Goal: Information Seeking & Learning: Find specific fact

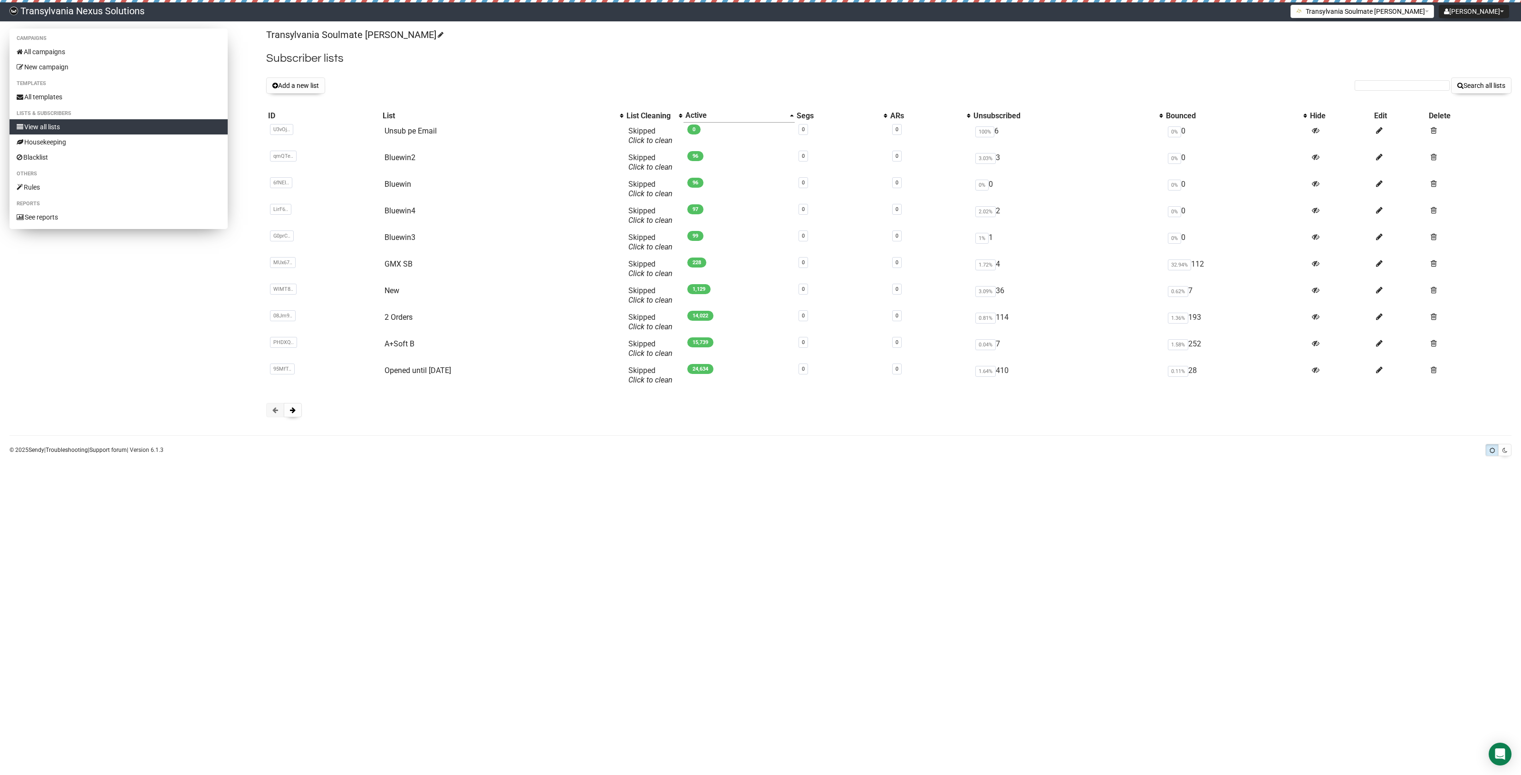
click at [58, 121] on link "View all lists" at bounding box center [119, 126] width 218 height 15
click at [1362, 77] on form "Search all lists" at bounding box center [1433, 85] width 157 height 16
click at [1356, 84] on input "text" at bounding box center [1402, 85] width 95 height 10
paste input "[EMAIL_ADDRESS][PERSON_NAME][DOMAIN_NAME]"
type input "[EMAIL_ADDRESS][PERSON_NAME][DOMAIN_NAME]"
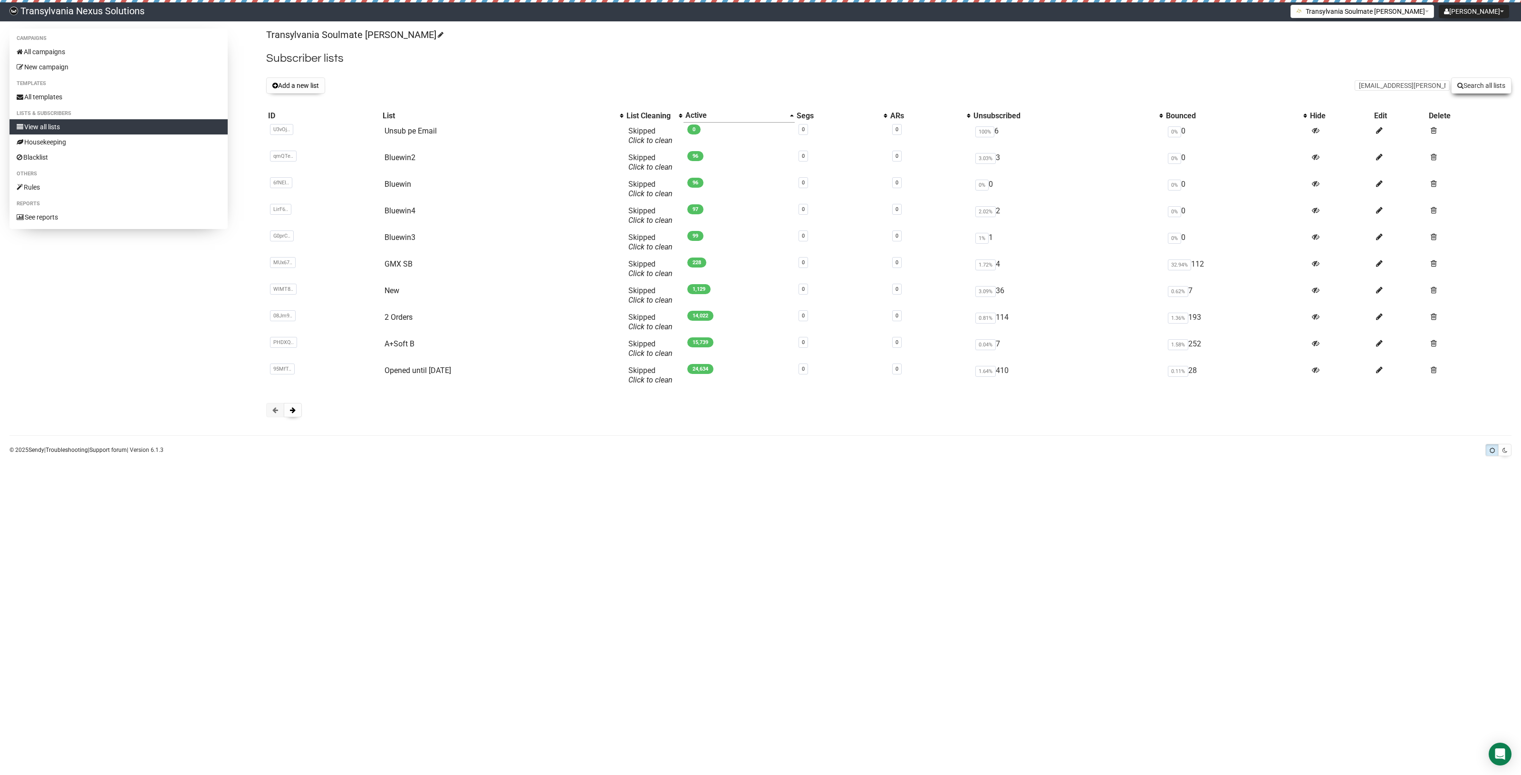
click at [1489, 82] on button "Search all lists" at bounding box center [1481, 85] width 60 height 16
